Goal: Information Seeking & Learning: Find specific fact

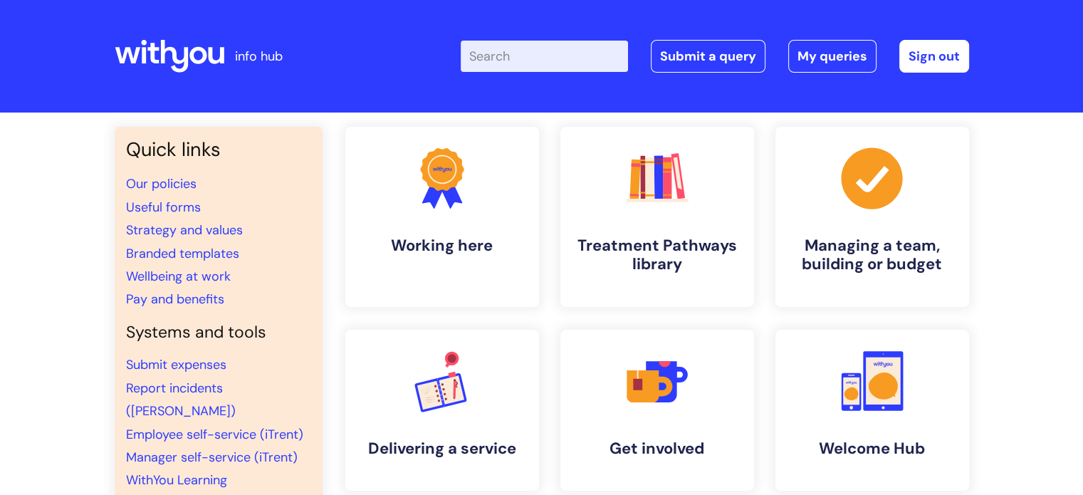
click at [567, 60] on input "Enter your search term here..." at bounding box center [544, 56] width 167 height 31
type input "pay"
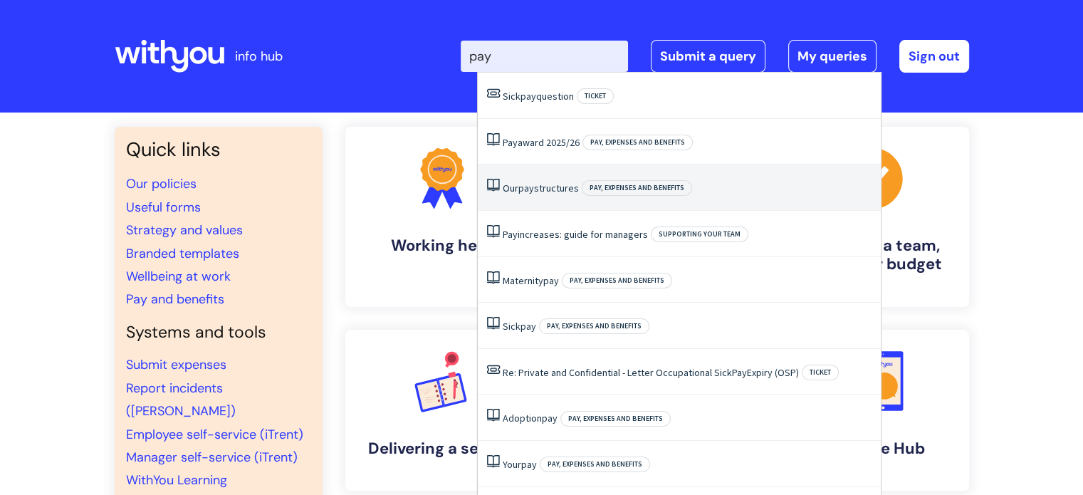
click at [536, 184] on link "Our pay structures" at bounding box center [541, 188] width 76 height 13
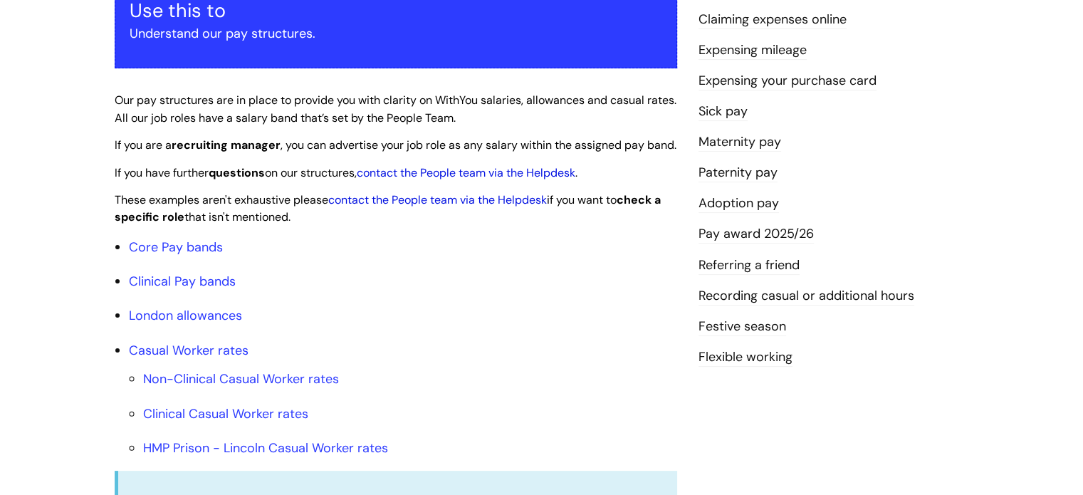
scroll to position [295, 0]
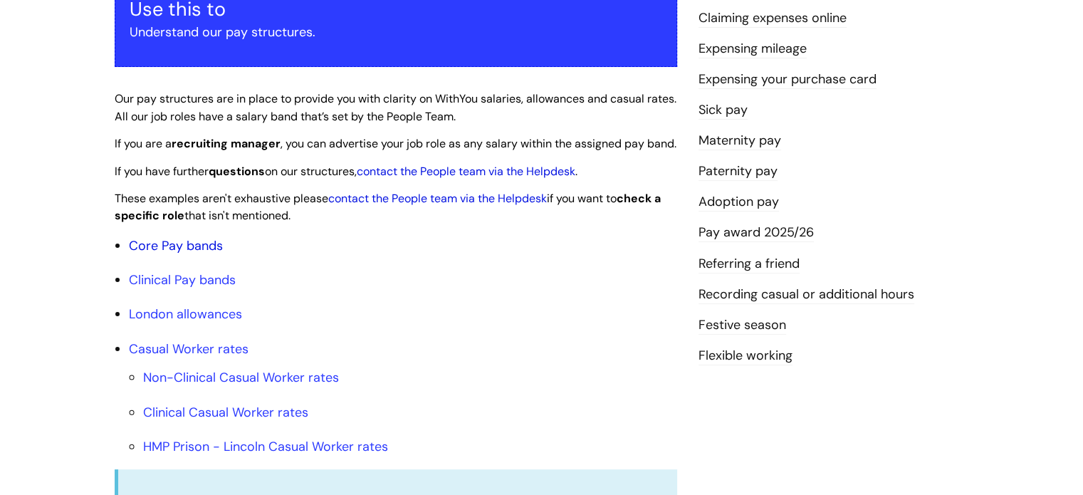
click at [179, 254] on link "Core Pay bands" at bounding box center [176, 245] width 94 height 17
click at [172, 254] on link "Core Pay bands" at bounding box center [176, 245] width 94 height 17
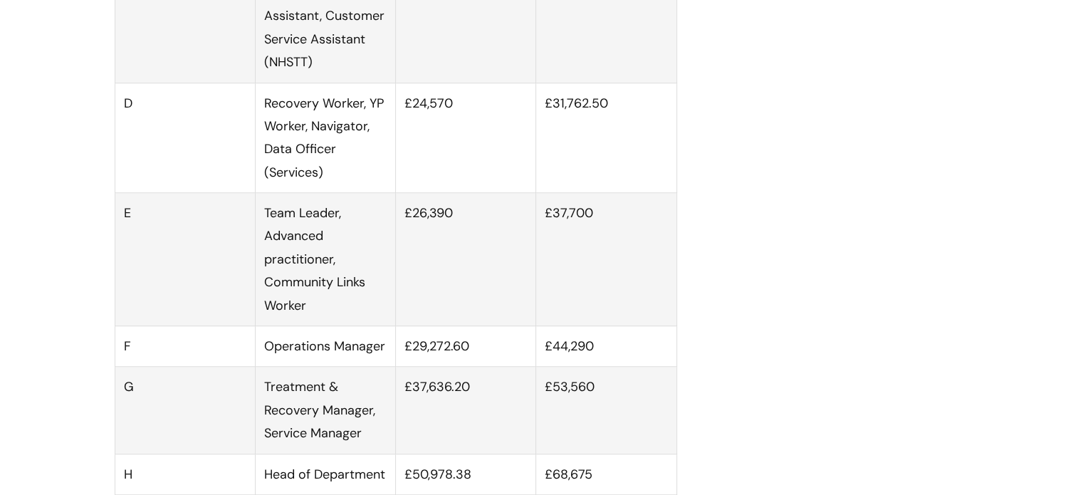
scroll to position [1066, 0]
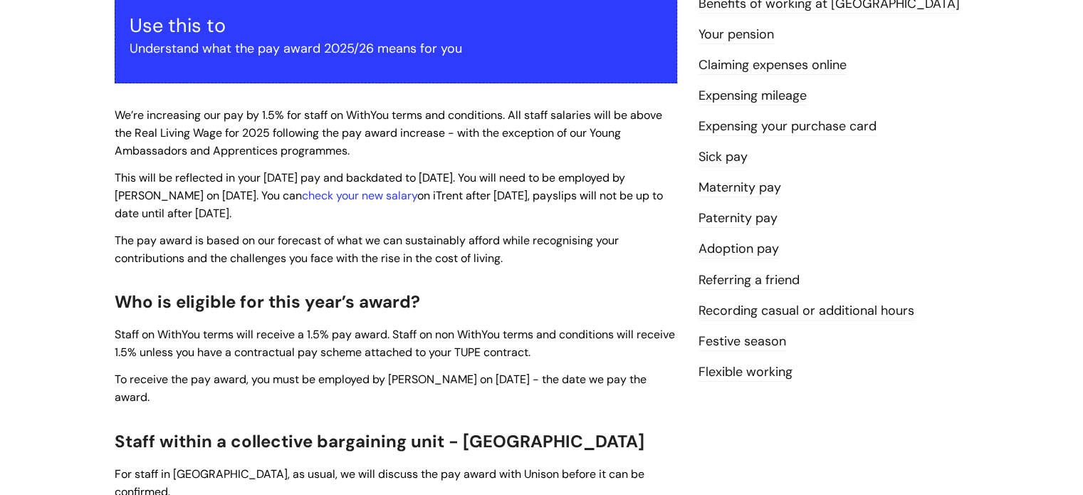
scroll to position [276, 0]
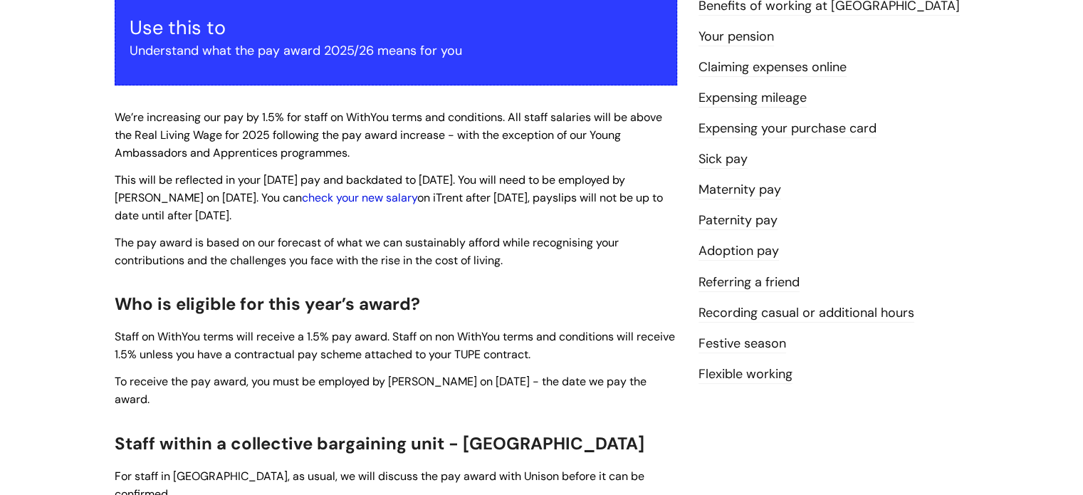
click at [319, 202] on link "check your new salary" at bounding box center [359, 197] width 115 height 15
